Goal: Transaction & Acquisition: Purchase product/service

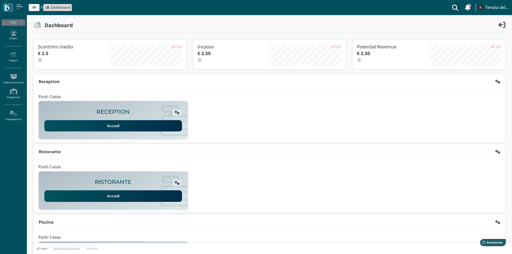
click at [120, 122] on link "Accedi" at bounding box center [112, 125] width 137 height 11
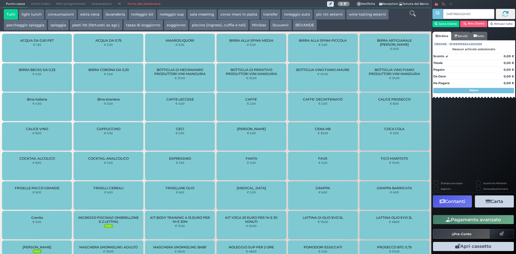
type input "04878B0A3A1695"
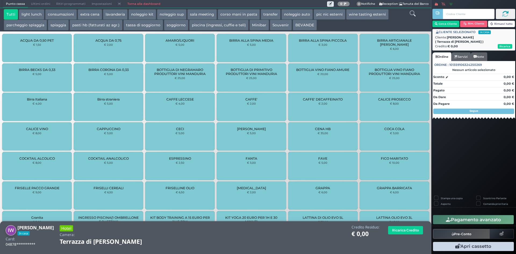
click at [215, 27] on button "piscina (ingressi, cuffie e teli)" at bounding box center [218, 25] width 59 height 11
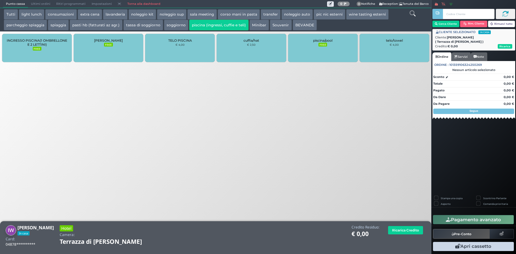
click at [391, 45] on small "€ 4,00" at bounding box center [393, 44] width 9 height 3
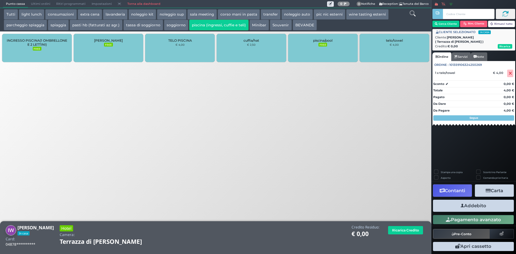
click at [390, 45] on small "€ 4,00" at bounding box center [393, 44] width 9 height 3
click at [476, 206] on button "Addebito" at bounding box center [473, 206] width 81 height 12
